Goal: Task Accomplishment & Management: Manage account settings

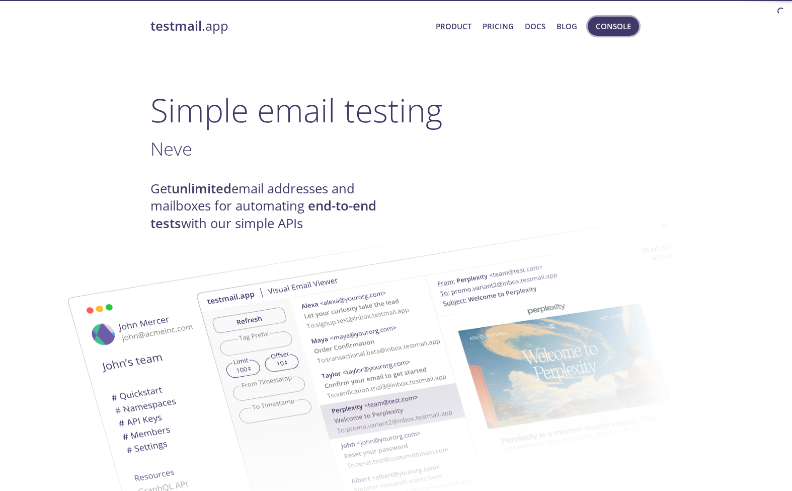
click at [597, 28] on span "Console" at bounding box center [613, 26] width 35 height 13
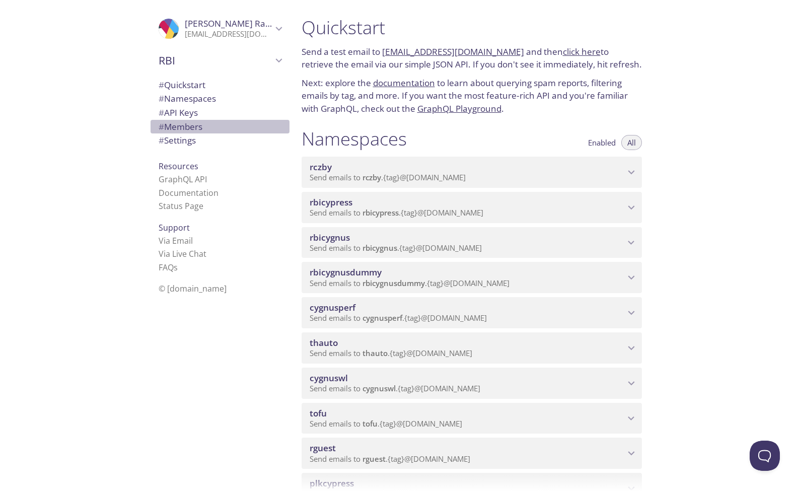
click at [173, 126] on span "# Members" at bounding box center [181, 127] width 44 height 12
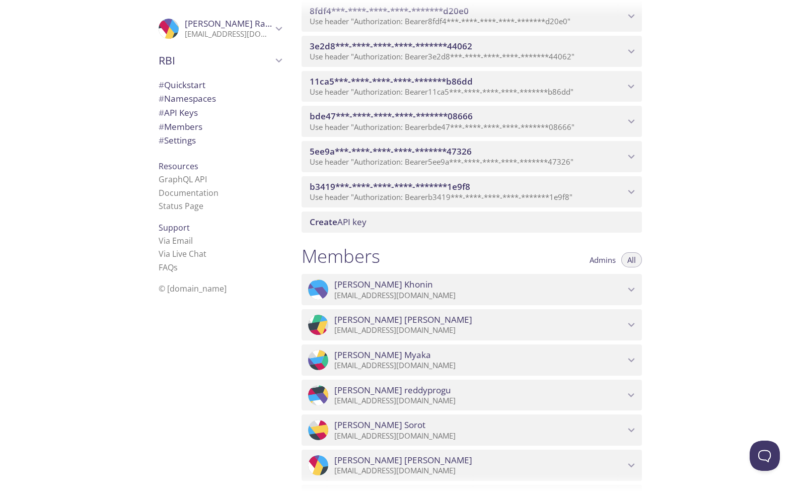
scroll to position [782, 0]
click at [613, 258] on span "Admins" at bounding box center [602, 258] width 26 height 0
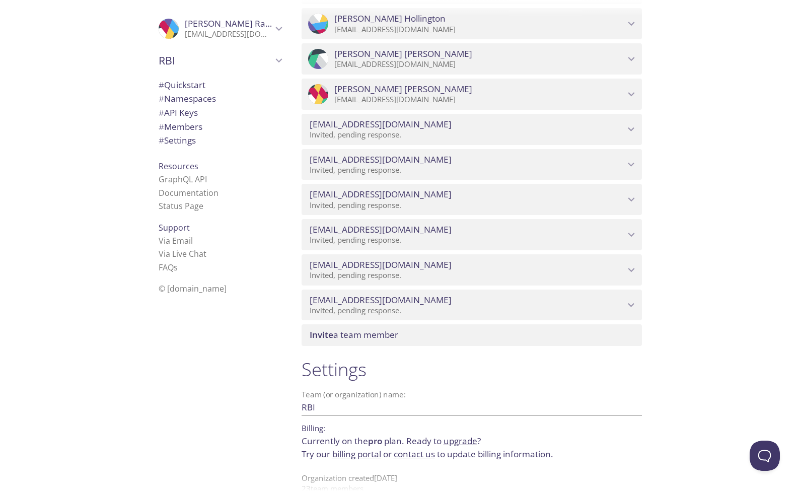
scroll to position [1186, 0]
click at [355, 329] on span "Invite a team member" at bounding box center [353, 335] width 89 height 12
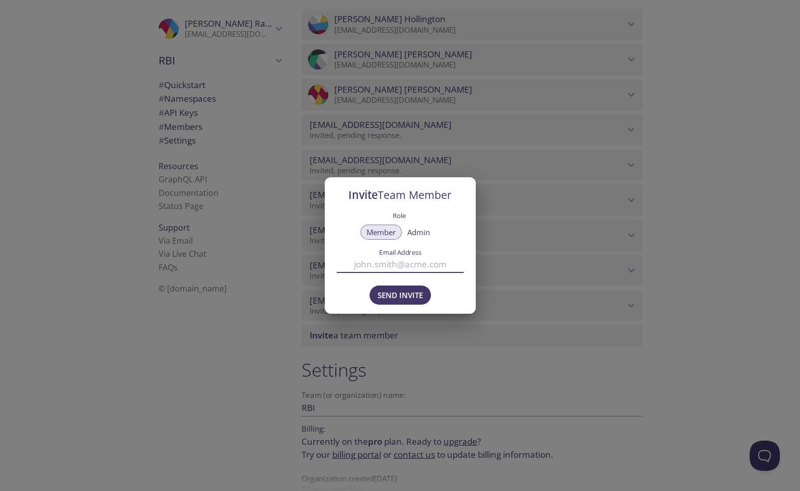
click at [395, 265] on input "Email Address" at bounding box center [400, 264] width 127 height 17
click at [371, 272] on input "Email Address" at bounding box center [400, 264] width 127 height 17
paste input "[EMAIL_ADDRESS][DOMAIN_NAME]"
type input "[EMAIL_ADDRESS][DOMAIN_NAME]"
click at [388, 294] on span "Send Invite" at bounding box center [399, 294] width 45 height 13
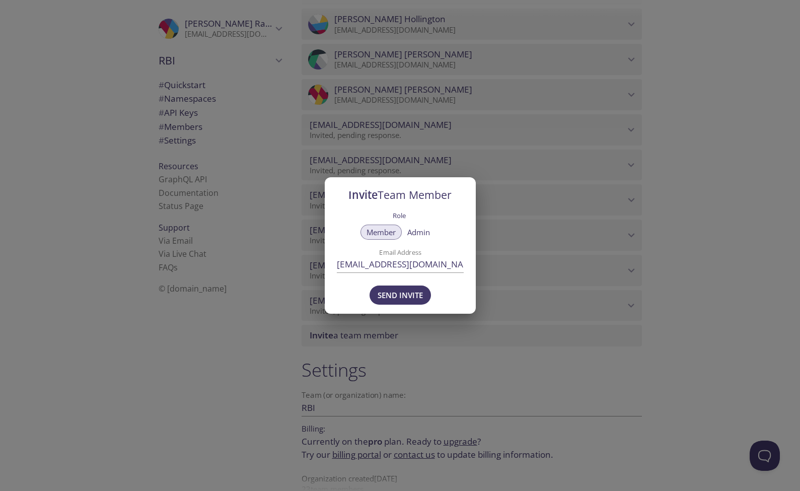
click at [401, 297] on span "Send Invite" at bounding box center [399, 294] width 45 height 13
click at [548, 380] on div "Invite Team Member Role Member Admin Email Address [EMAIL_ADDRESS][DOMAIN_NAME]…" at bounding box center [400, 245] width 800 height 491
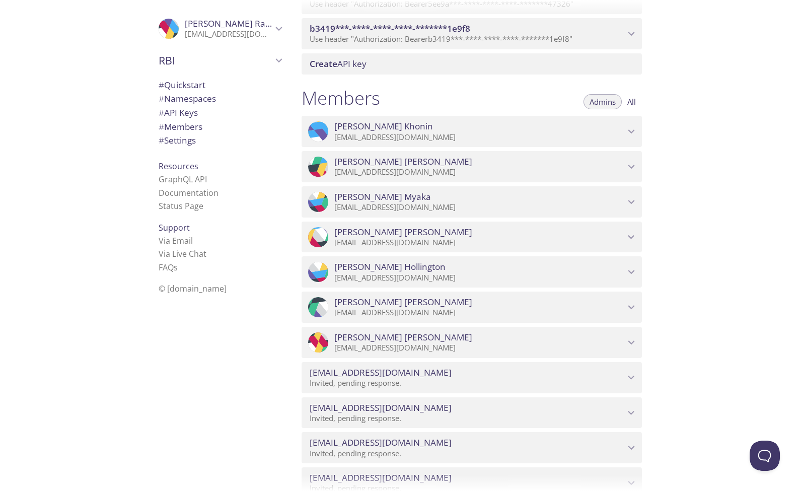
scroll to position [940, 0]
click at [641, 93] on button "All" at bounding box center [631, 100] width 21 height 15
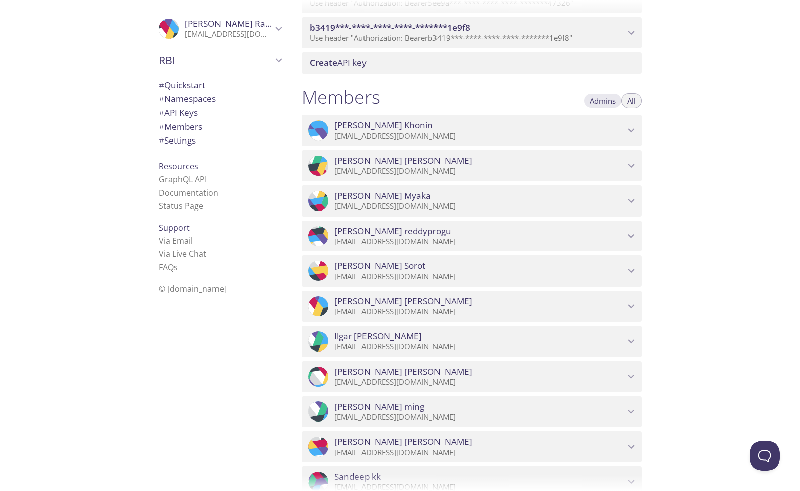
click at [609, 101] on span "Admins" at bounding box center [602, 101] width 26 height 0
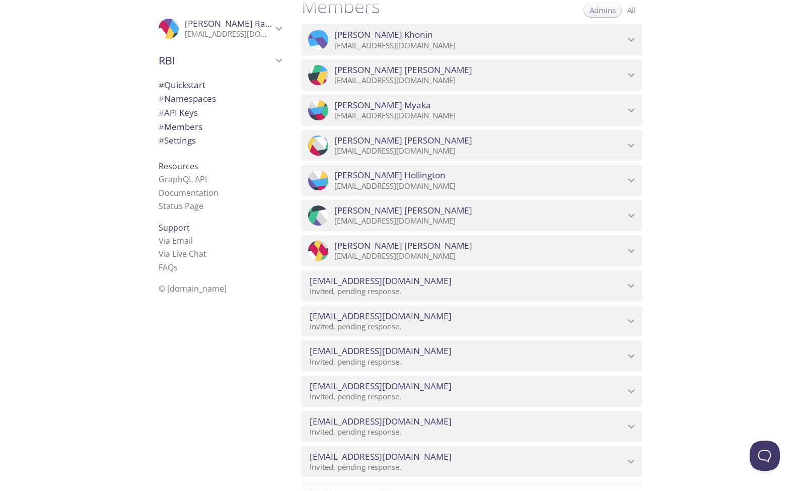
scroll to position [1029, 0]
type button "admins"
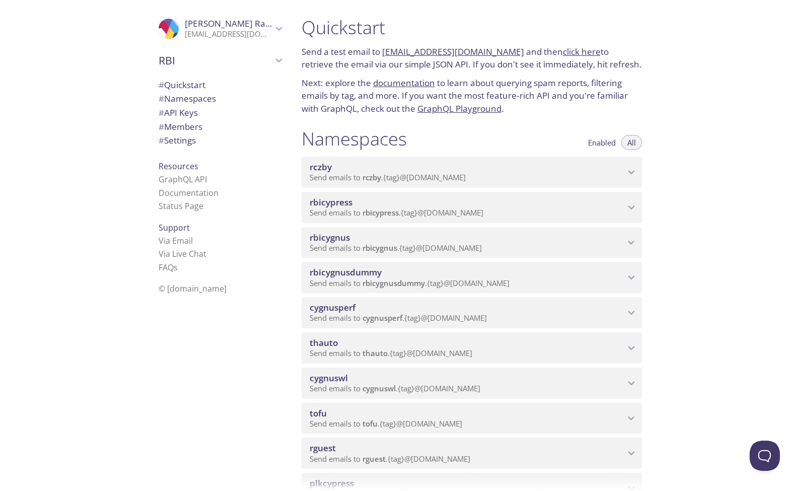
scroll to position [0, 0]
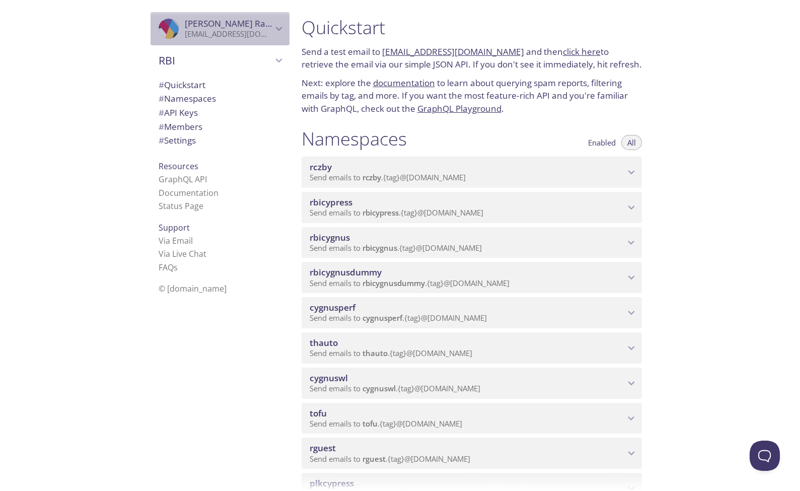
click at [185, 23] on span "[PERSON_NAME]" at bounding box center [233, 24] width 96 height 12
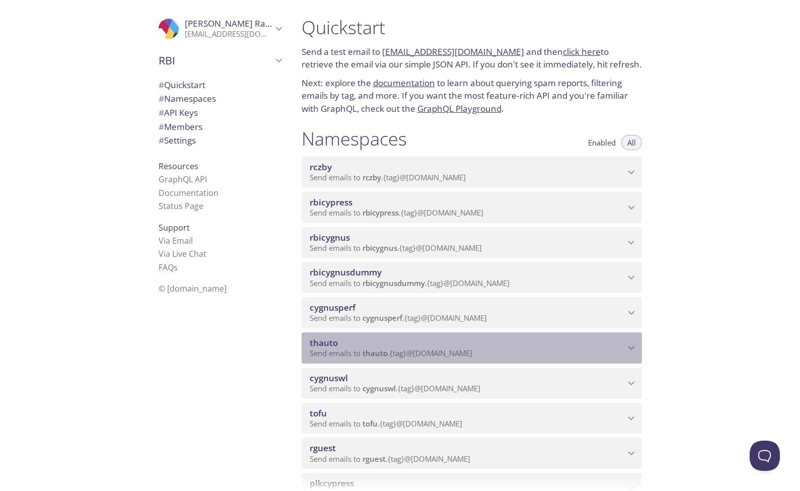
click at [329, 337] on span "thauto" at bounding box center [323, 343] width 28 height 12
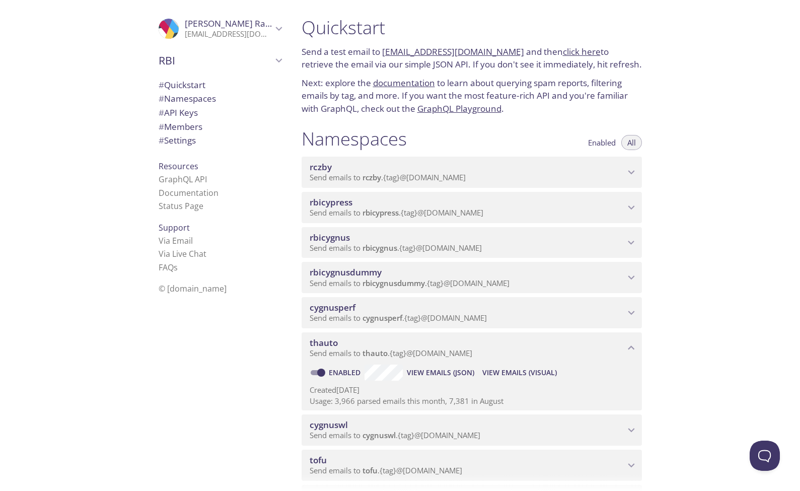
click at [424, 366] on span "View Emails (JSON)" at bounding box center [440, 372] width 67 height 12
